Goal: Information Seeking & Learning: Learn about a topic

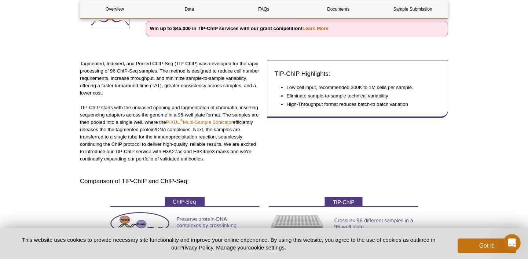
scroll to position [136, 0]
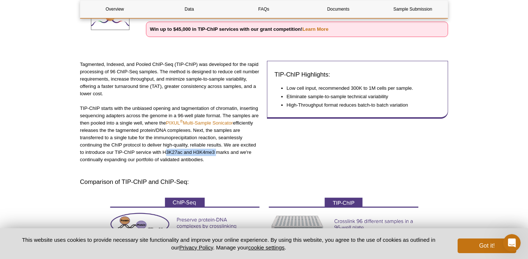
drag, startPoint x: 162, startPoint y: 153, endPoint x: 214, endPoint y: 152, distance: 51.3
click at [214, 152] on p "TIP-ChIP starts with the unbiased opening and tagmentation of chromatin, insert…" at bounding box center [170, 134] width 181 height 59
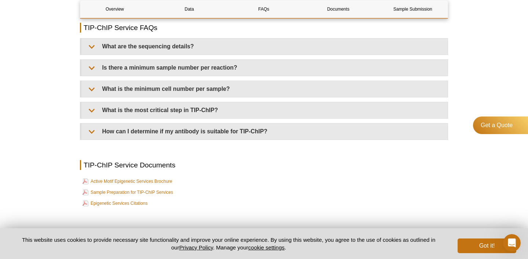
scroll to position [1745, 0]
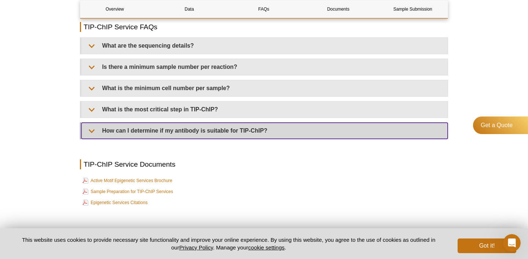
click at [337, 139] on summary "How can I determine if my antibody is suitable for TIP-ChIP?" at bounding box center [264, 131] width 366 height 16
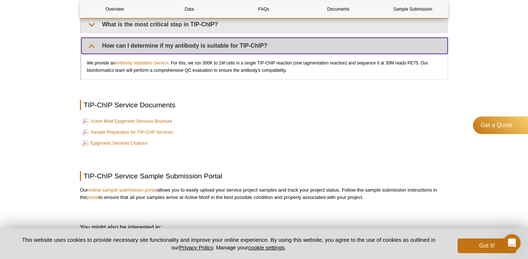
scroll to position [1830, 0]
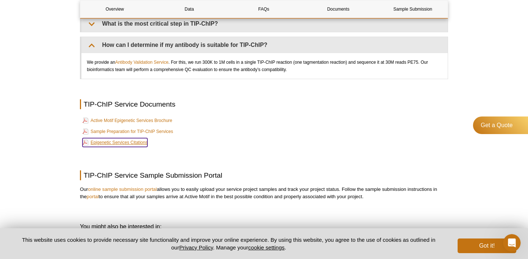
click at [129, 147] on link "Epigenetic Services Citations" at bounding box center [114, 142] width 65 height 9
click at [156, 135] on link "Sample Preparation for TIP-ChIP Services" at bounding box center [127, 131] width 91 height 9
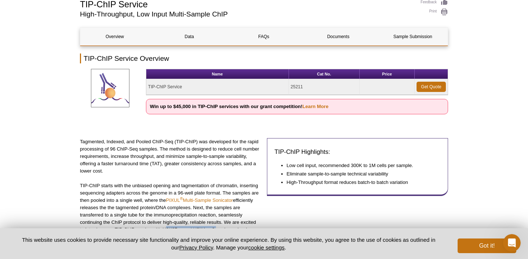
scroll to position [0, 0]
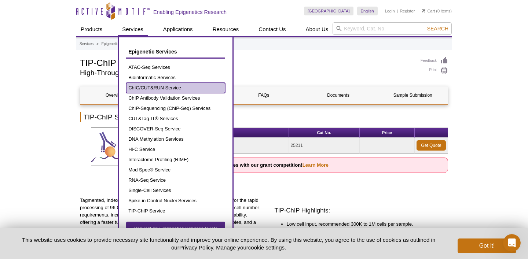
click at [170, 91] on link "ChIC/CUT&RUN Service" at bounding box center [175, 88] width 99 height 10
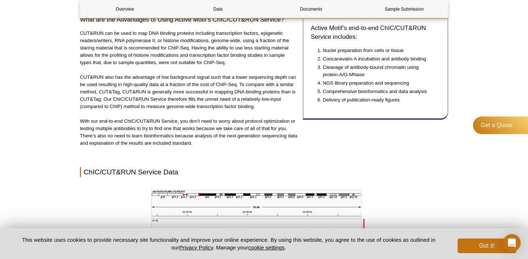
scroll to position [474, 0]
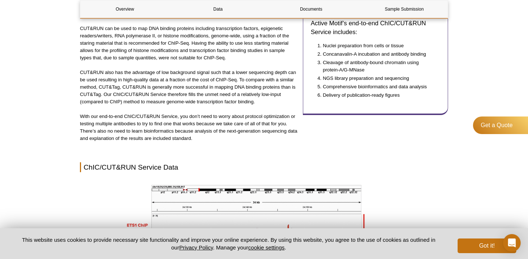
drag, startPoint x: 114, startPoint y: 35, endPoint x: 155, endPoint y: 34, distance: 41.4
click at [155, 34] on p "CUT&RUN can be used to map DNA binding proteins including transcription factors…" at bounding box center [188, 43] width 217 height 37
drag, startPoint x: 155, startPoint y: 35, endPoint x: 114, endPoint y: 36, distance: 41.1
click at [114, 36] on p "CUT&RUN can be used to map DNA binding proteins including transcription factors…" at bounding box center [188, 43] width 217 height 37
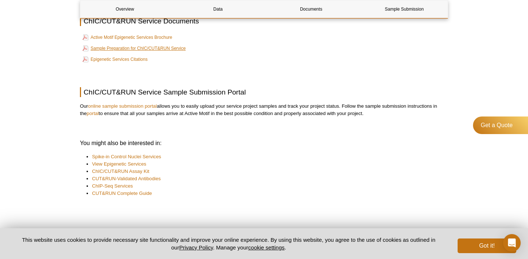
scroll to position [999, 0]
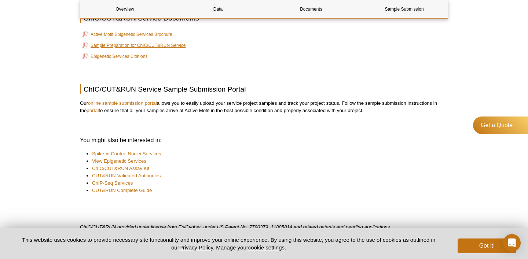
click at [145, 51] on td "Sample Preparation for ChIC/CUT&RUN Service" at bounding box center [264, 45] width 366 height 10
click at [148, 48] on link "Sample Preparation for ChIC/CUT&RUN Service" at bounding box center [133, 45] width 103 height 9
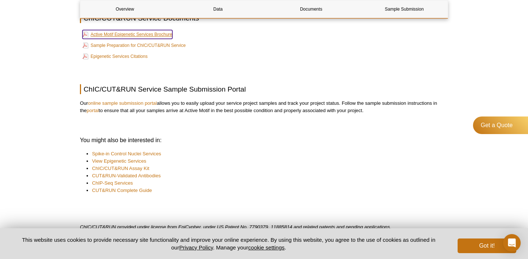
click at [139, 34] on link "Active Motif Epigenetic Services Brochure" at bounding box center [127, 34] width 90 height 9
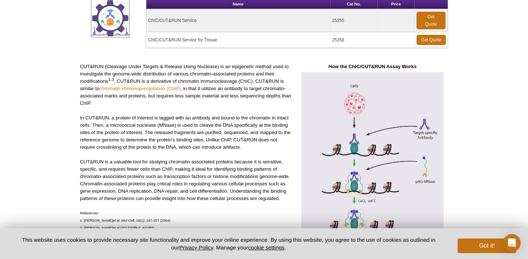
scroll to position [0, 0]
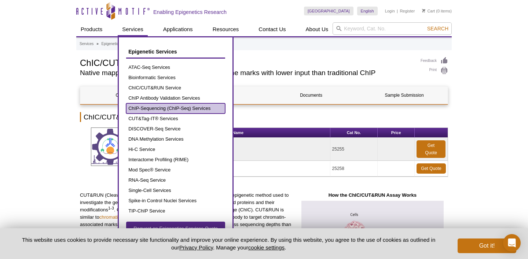
click at [167, 108] on link "ChIP-Sequencing (ChIP-Seq) Services" at bounding box center [175, 108] width 99 height 10
click at [143, 107] on link "ChIP-Sequencing (ChIP-Seq) Services" at bounding box center [175, 108] width 99 height 10
click at [183, 107] on link "ChIP-Sequencing (ChIP-Seq) Services" at bounding box center [175, 108] width 99 height 10
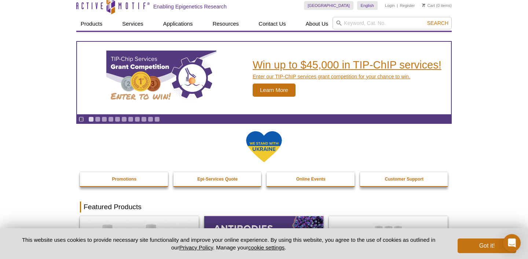
scroll to position [6, 0]
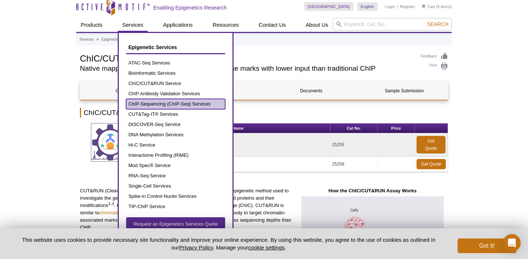
click at [165, 109] on ul "ATAC-Seq Services Bioinformatic Services ChIC/CUT&RUN Service ChIP Antibody Val…" at bounding box center [175, 135] width 99 height 154
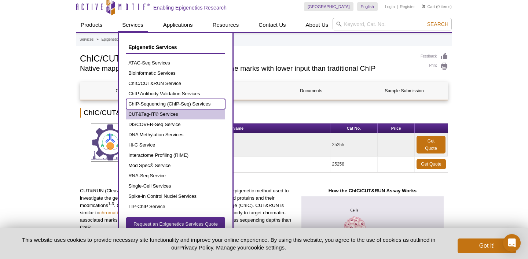
scroll to position [5, 0]
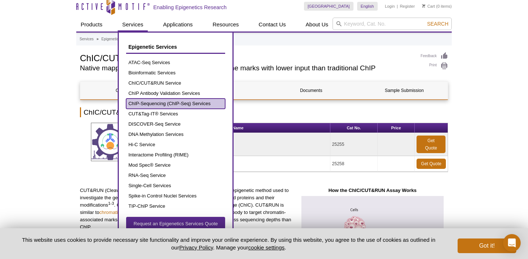
click at [167, 104] on link "ChIP-Sequencing (ChIP-Seq) Services" at bounding box center [175, 104] width 99 height 10
click at [174, 102] on link "ChIP-Sequencing (ChIP-Seq) Services" at bounding box center [175, 104] width 99 height 10
click at [180, 99] on link "ChIP-Sequencing (ChIP-Seq) Services" at bounding box center [175, 104] width 99 height 10
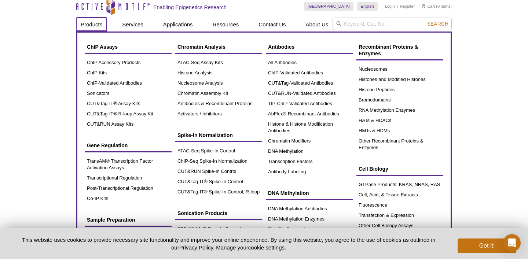
click at [99, 23] on link "Products" at bounding box center [91, 25] width 30 height 14
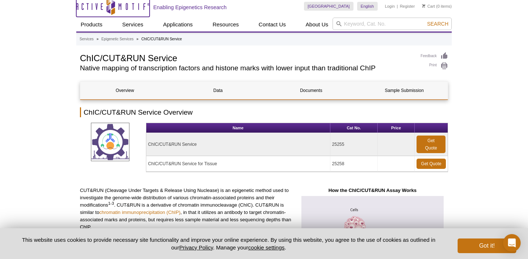
click at [135, 6] on icon "Active Motif Logo" at bounding box center [112, 6] width 73 height 18
click at [126, 5] on icon at bounding box center [110, 6] width 69 height 7
click at [125, 4] on icon "Active Motif Logo" at bounding box center [112, 6] width 73 height 18
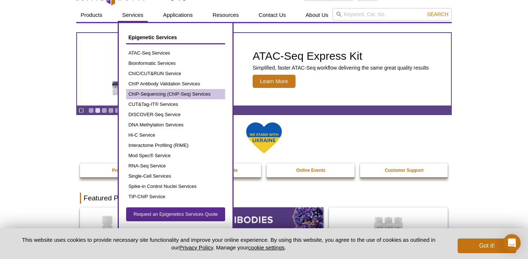
scroll to position [16, 0]
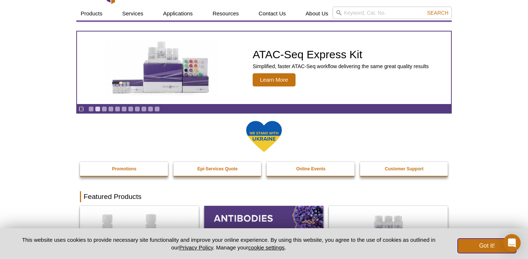
click at [486, 245] on button "Got it!" at bounding box center [486, 246] width 59 height 15
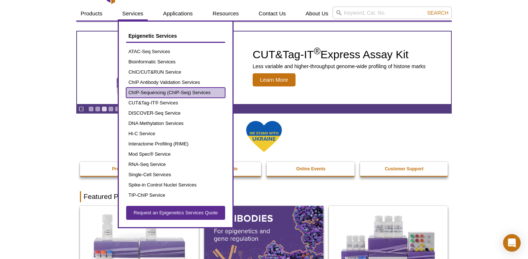
click at [180, 91] on link "ChIP-Sequencing (ChIP-Seq) Services" at bounding box center [175, 93] width 99 height 10
click at [155, 92] on link "ChIP-Sequencing (ChIP-Seq) Services" at bounding box center [175, 93] width 99 height 10
click at [204, 94] on link "ChIP-Sequencing (ChIP-Seq) Services" at bounding box center [175, 93] width 99 height 10
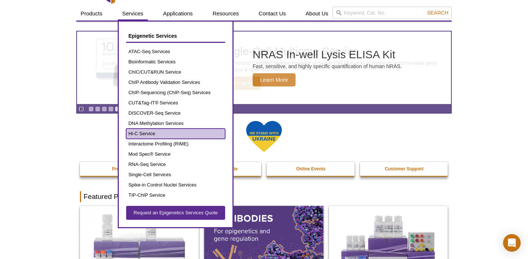
click at [154, 131] on link "Hi-C Service" at bounding box center [175, 134] width 99 height 10
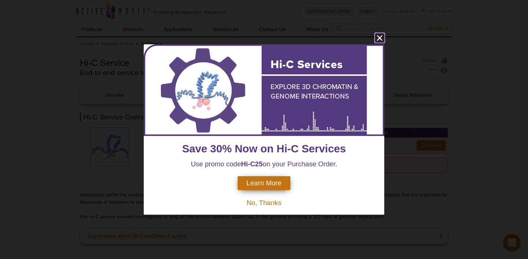
click at [381, 38] on icon "close" at bounding box center [379, 37] width 9 height 9
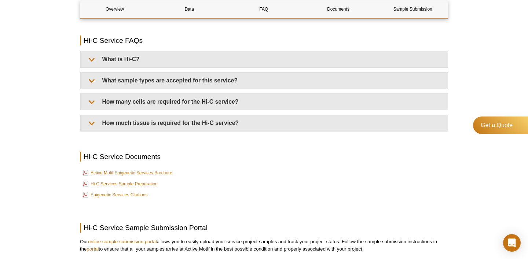
scroll to position [1169, 0]
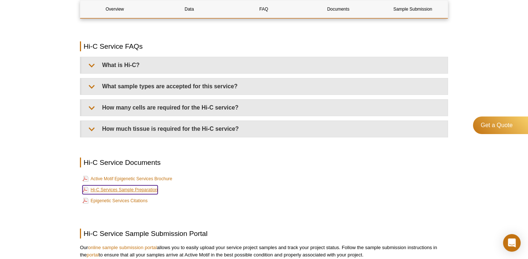
click at [130, 189] on link "Hi-C Services Sample Preparation" at bounding box center [119, 189] width 75 height 9
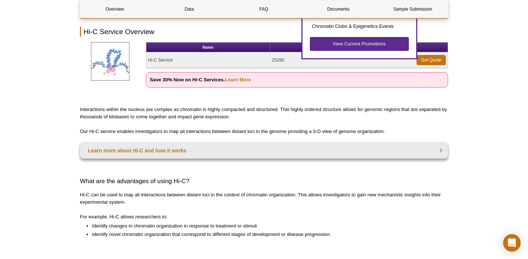
scroll to position [0, 0]
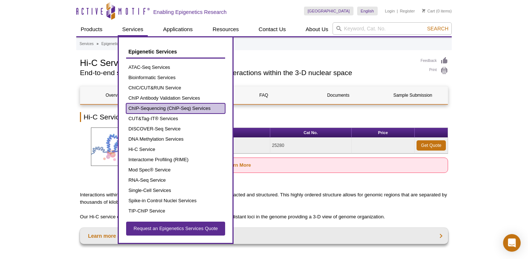
click at [170, 109] on link "ChIP-Sequencing (ChIP-Seq) Services" at bounding box center [175, 108] width 99 height 10
click at [195, 106] on link "ChIP-Sequencing (ChIP-Seq) Services" at bounding box center [175, 108] width 99 height 10
click at [178, 106] on link "ChIP-Sequencing (ChIP-Seq) Services" at bounding box center [175, 108] width 99 height 10
click at [161, 108] on link "ChIP-Sequencing (ChIP-Seq) Services" at bounding box center [175, 108] width 99 height 10
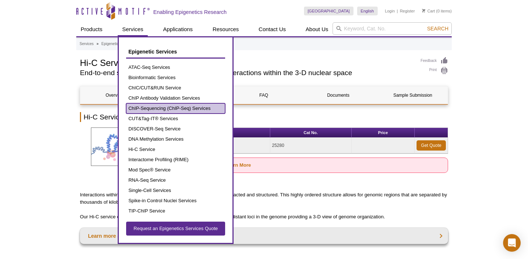
click at [161, 108] on link "ChIP-Sequencing (ChIP-Seq) Services" at bounding box center [175, 108] width 99 height 10
click at [160, 108] on link "ChIP-Sequencing (ChIP-Seq) Services" at bounding box center [175, 108] width 99 height 10
click at [159, 109] on link "ChIP-Sequencing (ChIP-Seq) Services" at bounding box center [175, 108] width 99 height 10
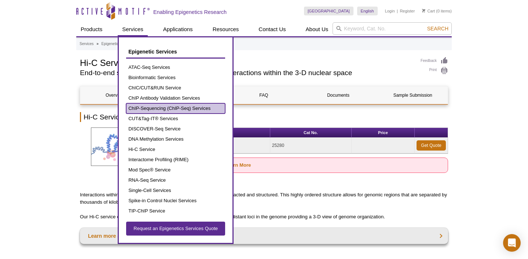
click at [159, 109] on link "ChIP-Sequencing (ChIP-Seq) Services" at bounding box center [175, 108] width 99 height 10
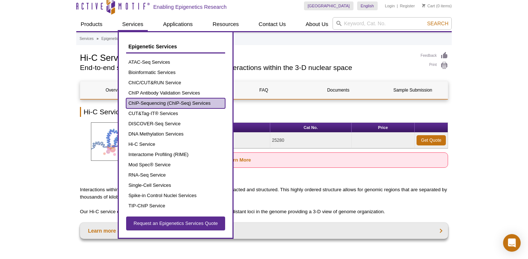
scroll to position [2, 0]
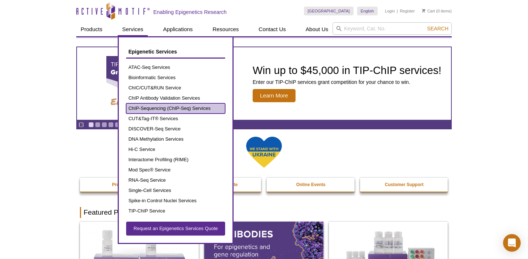
click at [165, 107] on link "ChIP-Sequencing (ChIP-Seq) Services" at bounding box center [175, 108] width 99 height 10
click at [202, 109] on link "ChIP-Sequencing (ChIP-Seq) Services" at bounding box center [175, 108] width 99 height 10
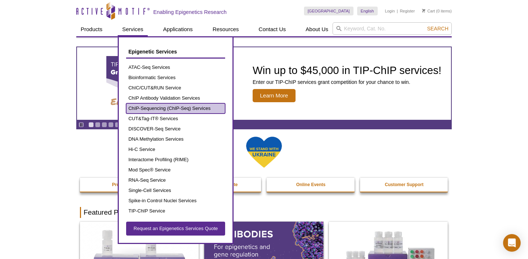
click at [202, 109] on link "ChIP-Sequencing (ChIP-Seq) Services" at bounding box center [175, 108] width 99 height 10
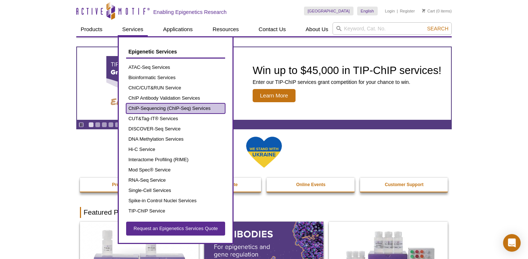
click at [202, 109] on link "ChIP-Sequencing (ChIP-Seq) Services" at bounding box center [175, 108] width 99 height 10
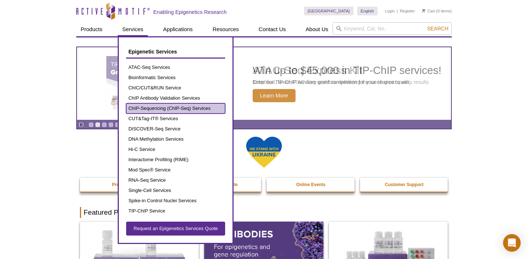
click at [202, 109] on link "ChIP-Sequencing (ChIP-Seq) Services" at bounding box center [175, 108] width 99 height 10
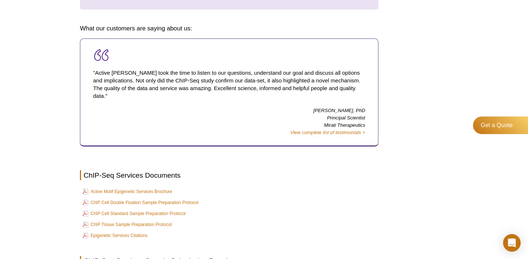
scroll to position [1221, 0]
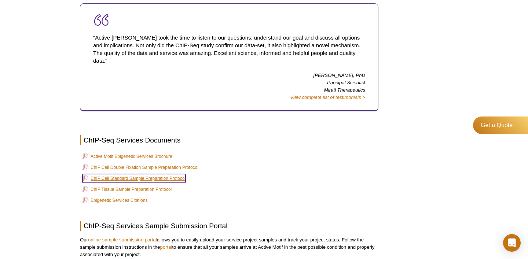
click at [170, 174] on link "ChIP Cell Standard Sample Preparation Protocol" at bounding box center [133, 178] width 103 height 9
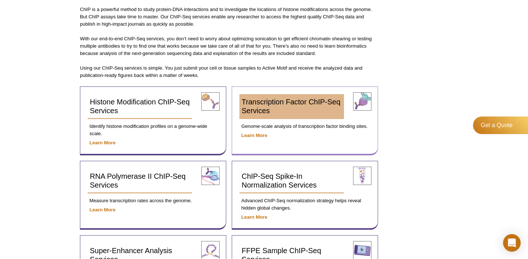
scroll to position [213, 0]
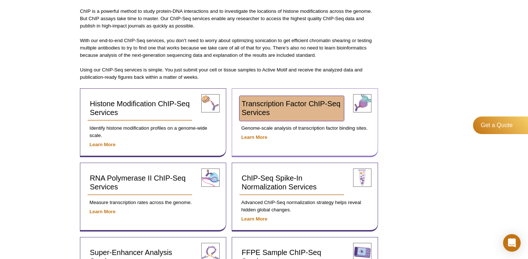
click at [274, 107] on span "Transcription Factor ChIP-Seq Services" at bounding box center [290, 108] width 99 height 17
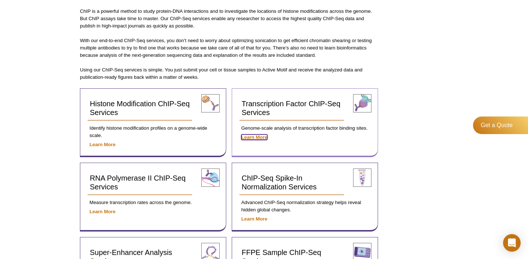
click at [257, 136] on strong "Learn More" at bounding box center [254, 136] width 26 height 5
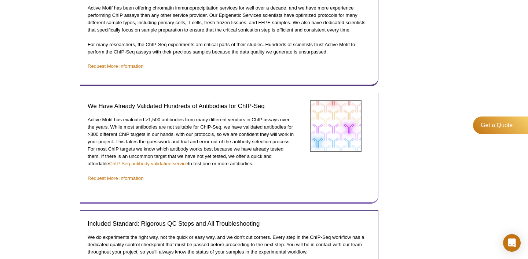
scroll to position [809, 0]
drag, startPoint x: 199, startPoint y: 105, endPoint x: 167, endPoint y: 103, distance: 31.9
click at [216, 104] on h3 "We Have Already Validated Hundreds of Antibodies for ChIP-Seq" at bounding box center [192, 105] width 208 height 9
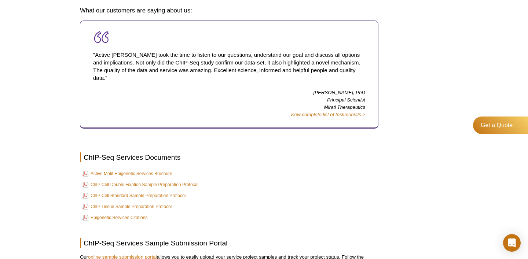
scroll to position [1275, 0]
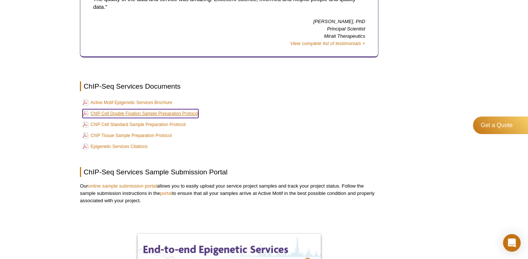
click at [146, 109] on link "ChIP Cell Double Fixation Sample Preparation Protocol" at bounding box center [140, 113] width 116 height 9
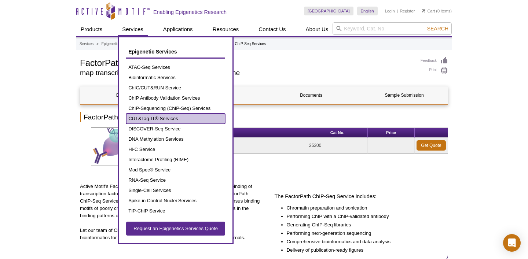
click at [152, 117] on link "CUT&Tag-IT® Services" at bounding box center [175, 119] width 99 height 10
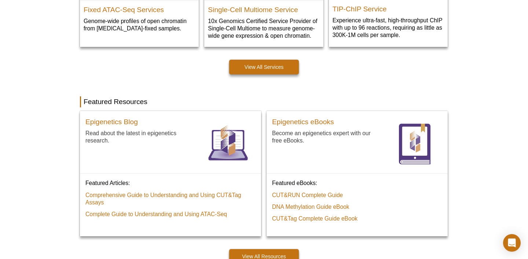
scroll to position [494, 0]
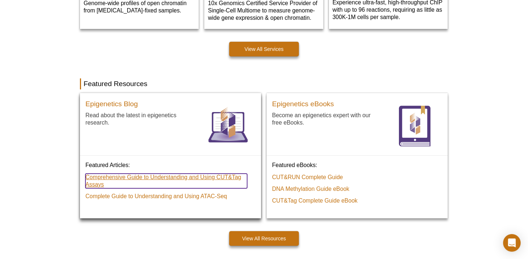
click at [213, 180] on link "Comprehensive Guide to Understanding and Using CUT&Tag Assays" at bounding box center [166, 181] width 162 height 15
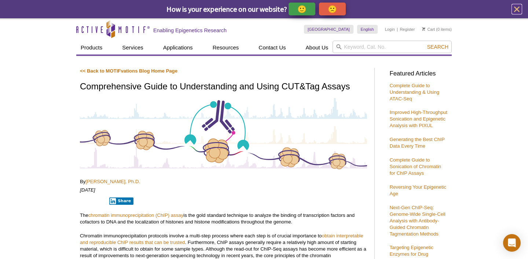
click at [520, 11] on icon "close" at bounding box center [516, 9] width 9 height 9
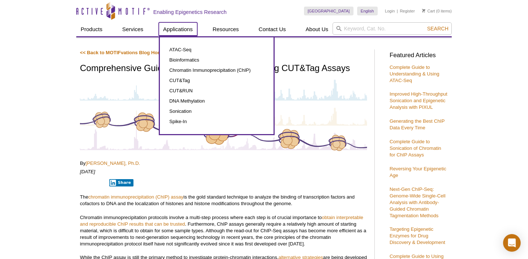
click at [178, 30] on link "Applications" at bounding box center [178, 29] width 38 height 14
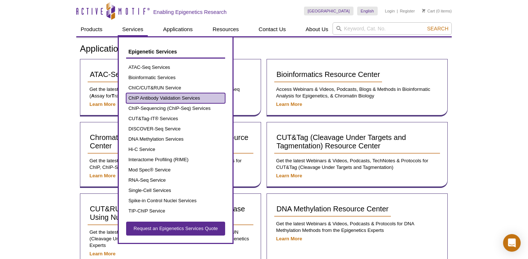
click at [177, 96] on link "ChIP Antibody Validation Services" at bounding box center [175, 98] width 99 height 10
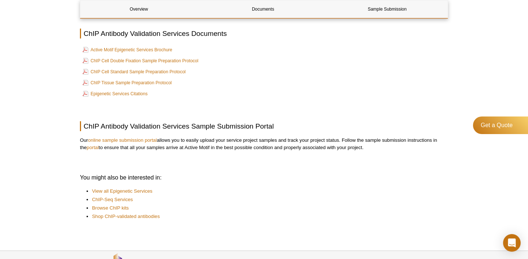
scroll to position [331, 0]
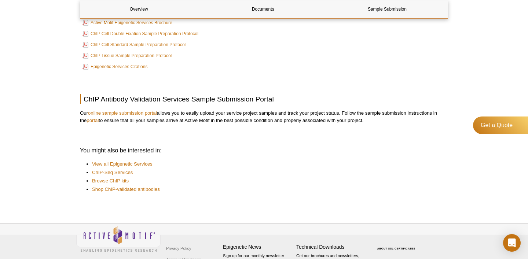
click at [222, 74] on p at bounding box center [264, 76] width 368 height 7
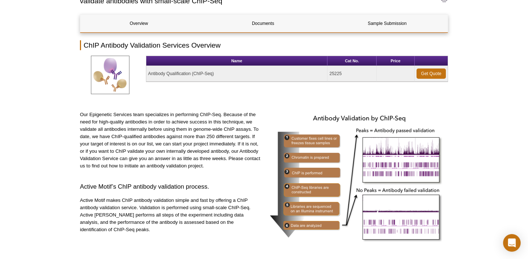
scroll to position [0, 0]
